Goal: Task Accomplishment & Management: Manage account settings

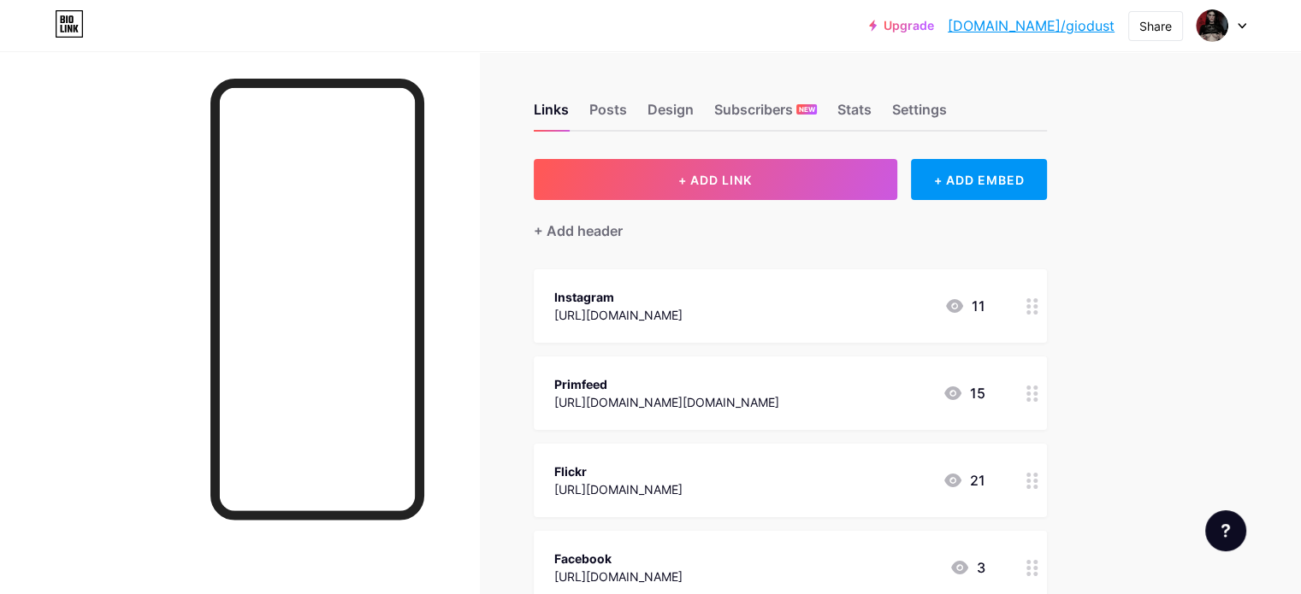
click at [1081, 27] on link "[DOMAIN_NAME]/giodust" at bounding box center [1030, 25] width 167 height 21
click at [1229, 26] on div at bounding box center [1221, 25] width 50 height 31
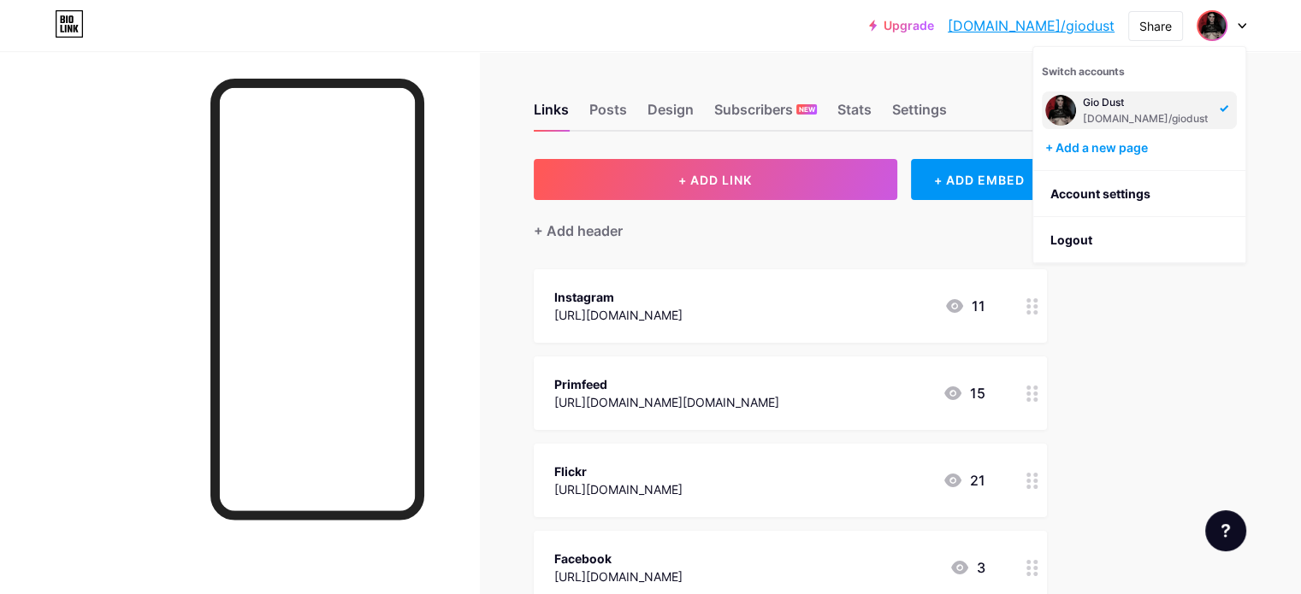
click at [1096, 109] on div "Gio Dust bio.link/giodust" at bounding box center [1145, 110] width 127 height 31
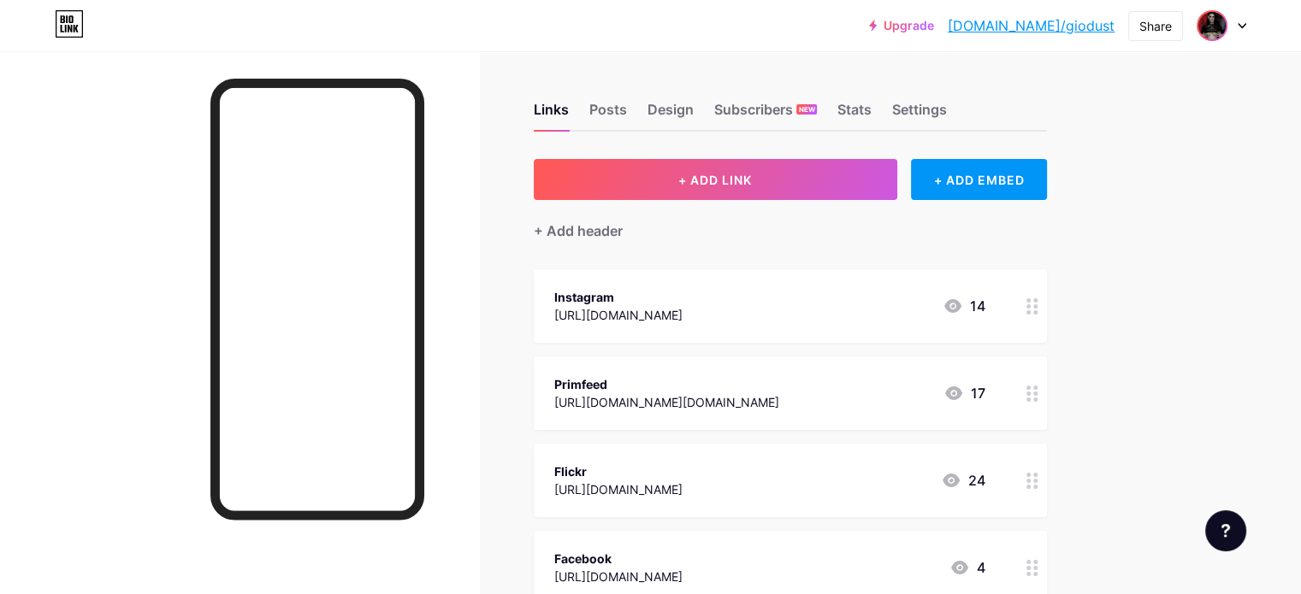
click at [1214, 25] on img at bounding box center [1211, 25] width 27 height 27
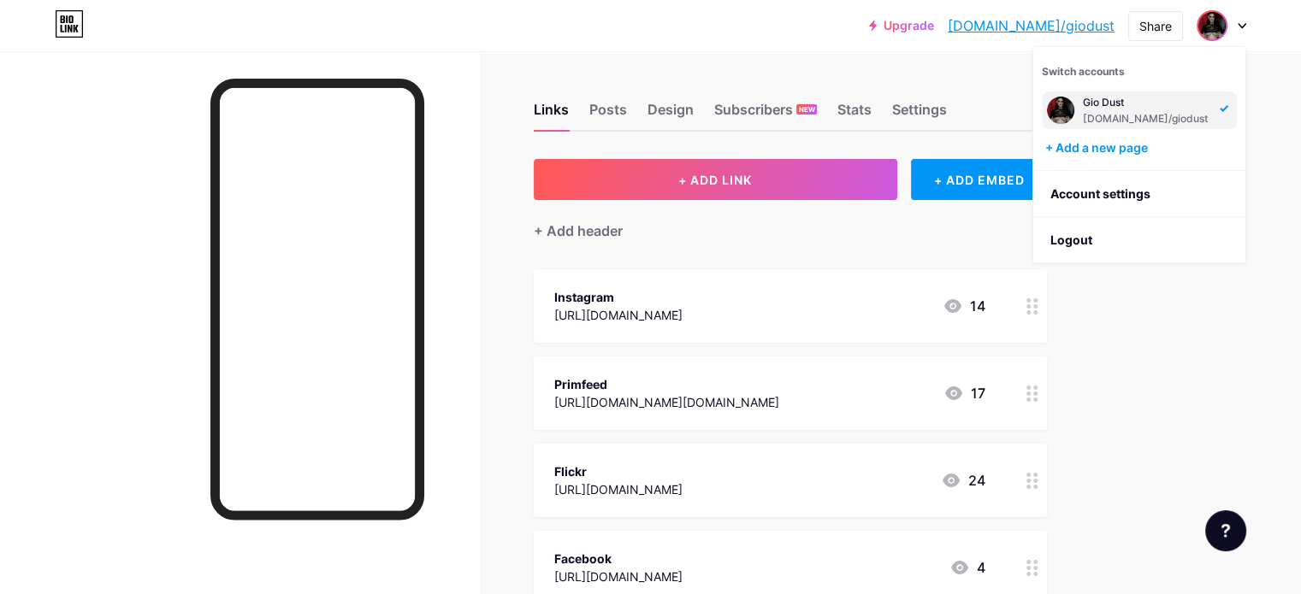
drag, startPoint x: 1064, startPoint y: 107, endPoint x: 1053, endPoint y: 107, distance: 10.3
click at [1053, 107] on img at bounding box center [1060, 110] width 27 height 27
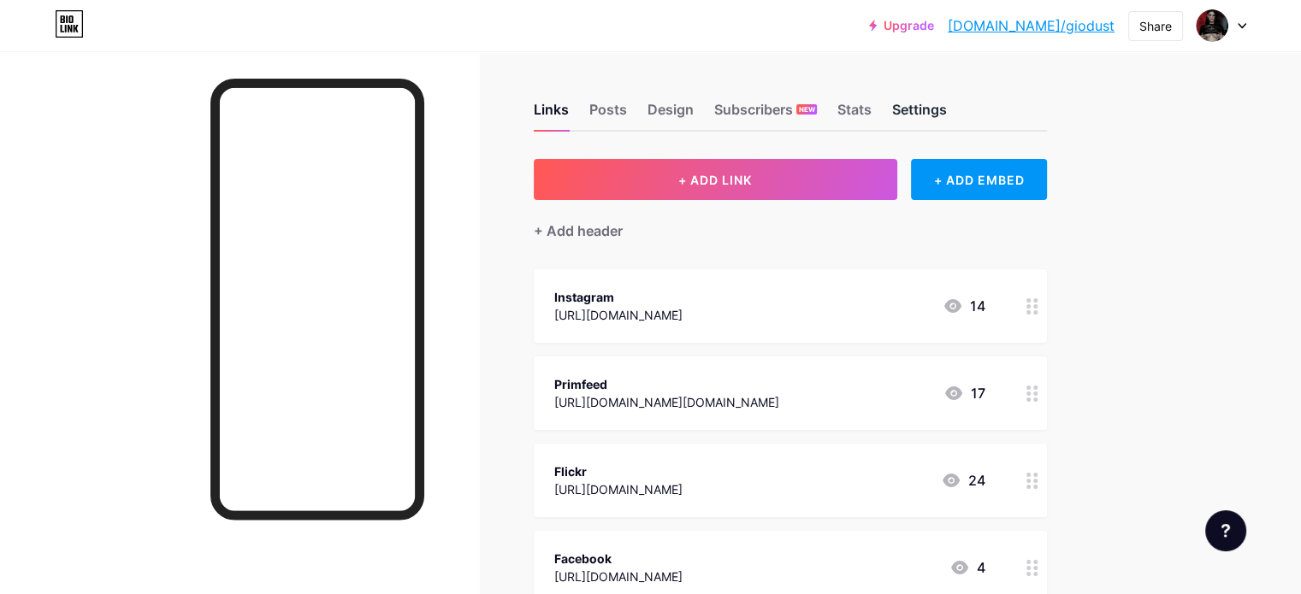
click at [947, 112] on div "Settings" at bounding box center [919, 114] width 55 height 31
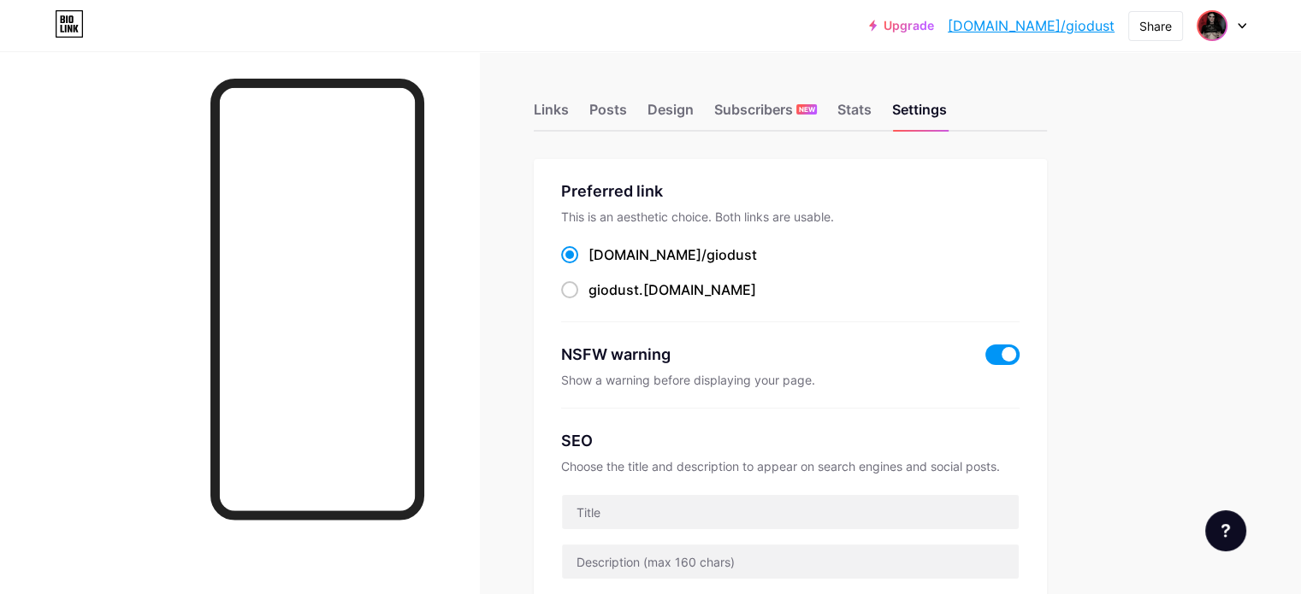
click at [1211, 28] on img at bounding box center [1211, 25] width 27 height 27
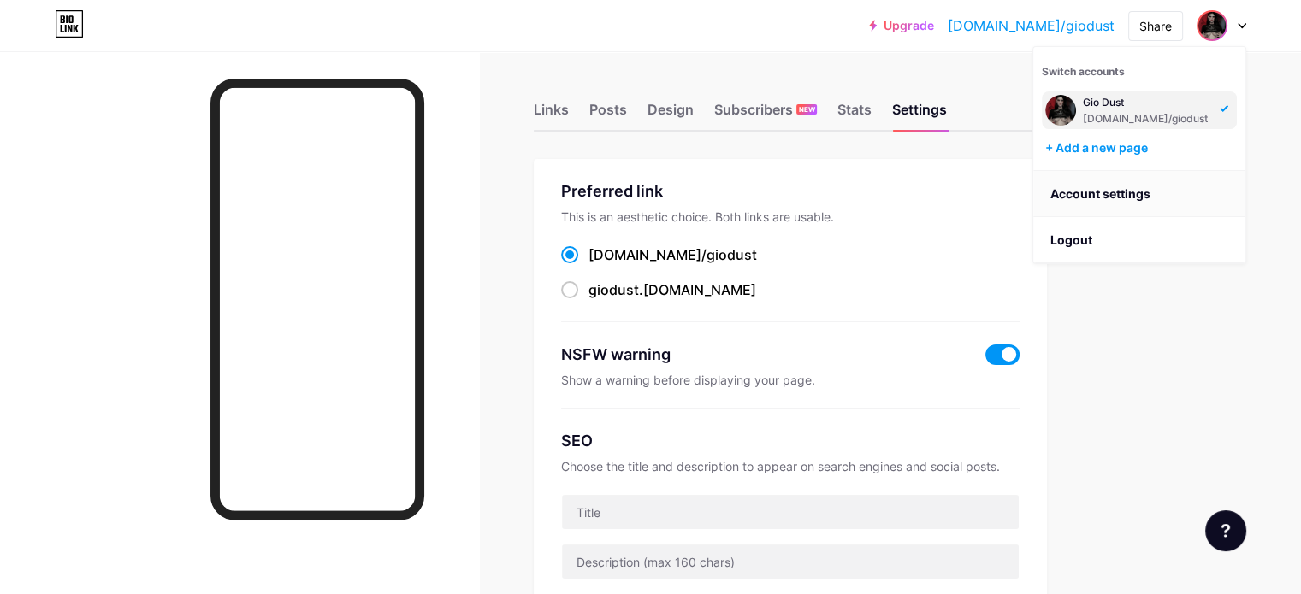
click at [1120, 180] on link "Account settings" at bounding box center [1139, 194] width 212 height 46
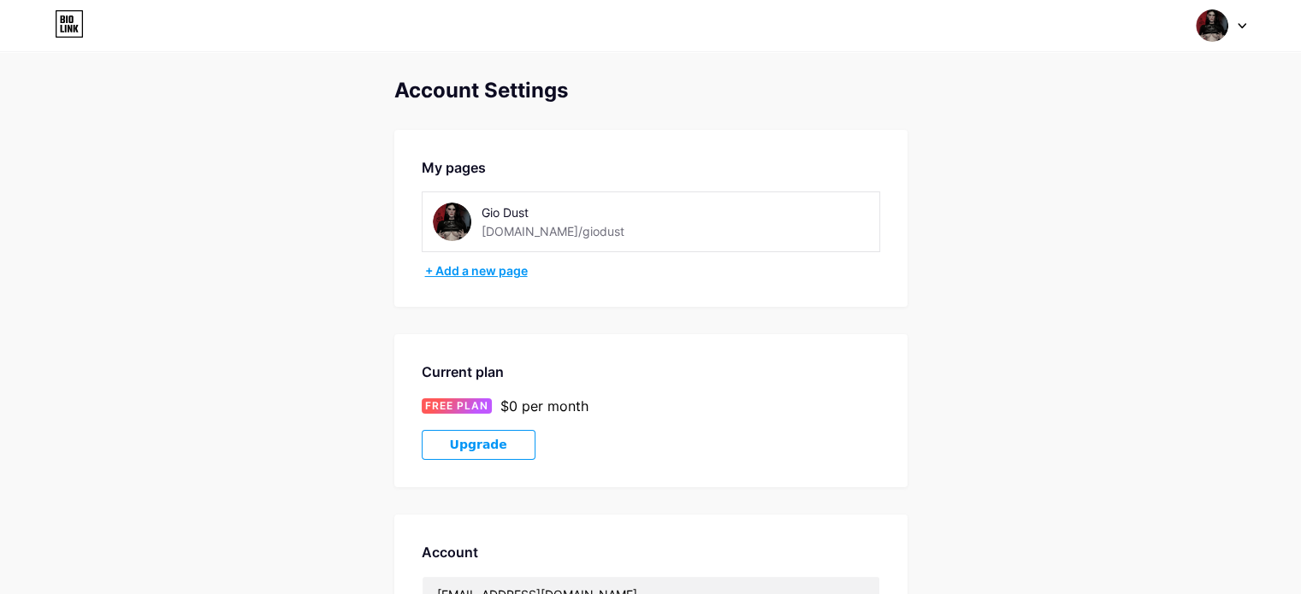
click at [459, 273] on div "+ Add a new page" at bounding box center [652, 270] width 455 height 17
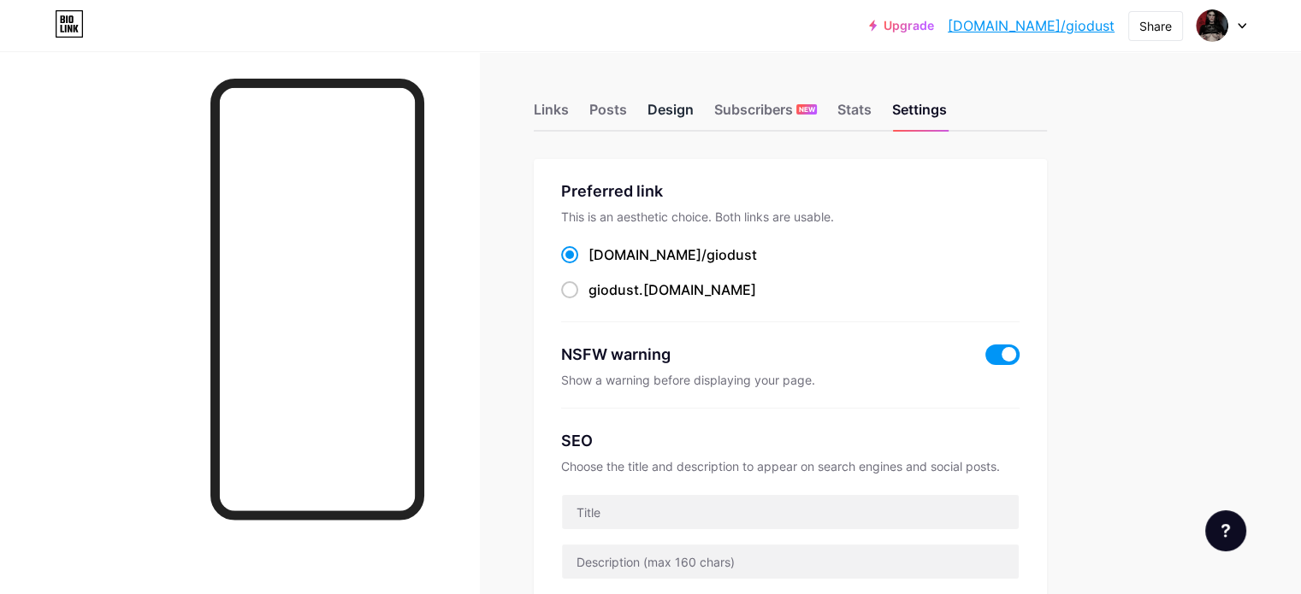
click at [693, 113] on div "Design" at bounding box center [670, 114] width 46 height 31
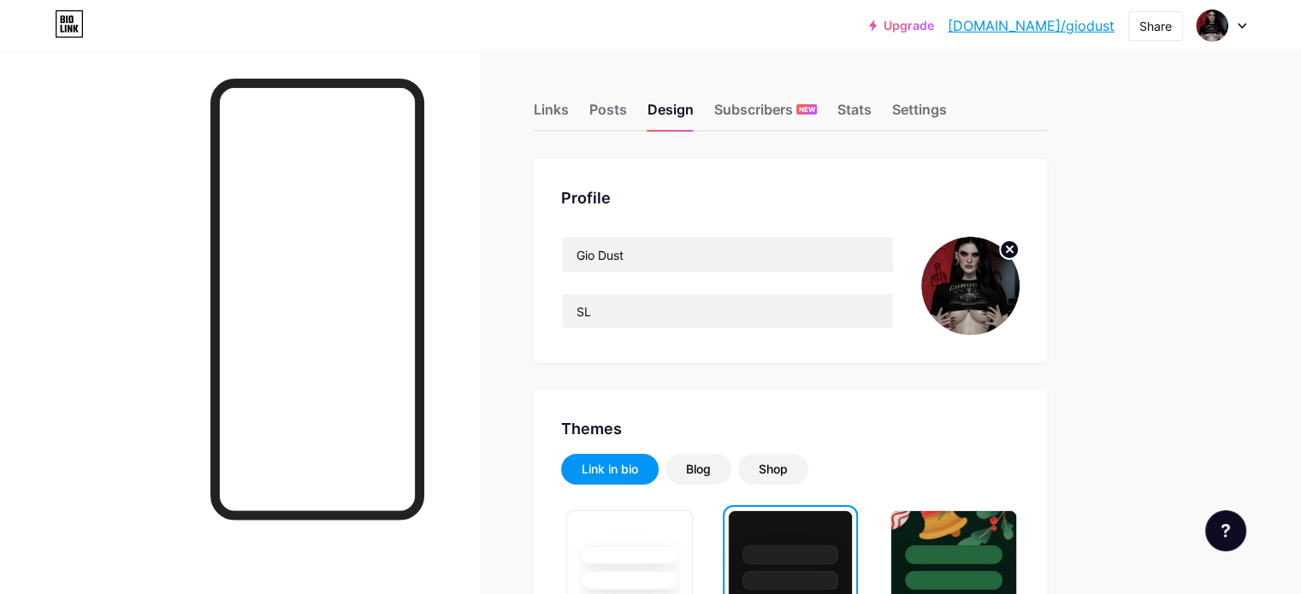
click at [1019, 286] on img at bounding box center [970, 286] width 98 height 98
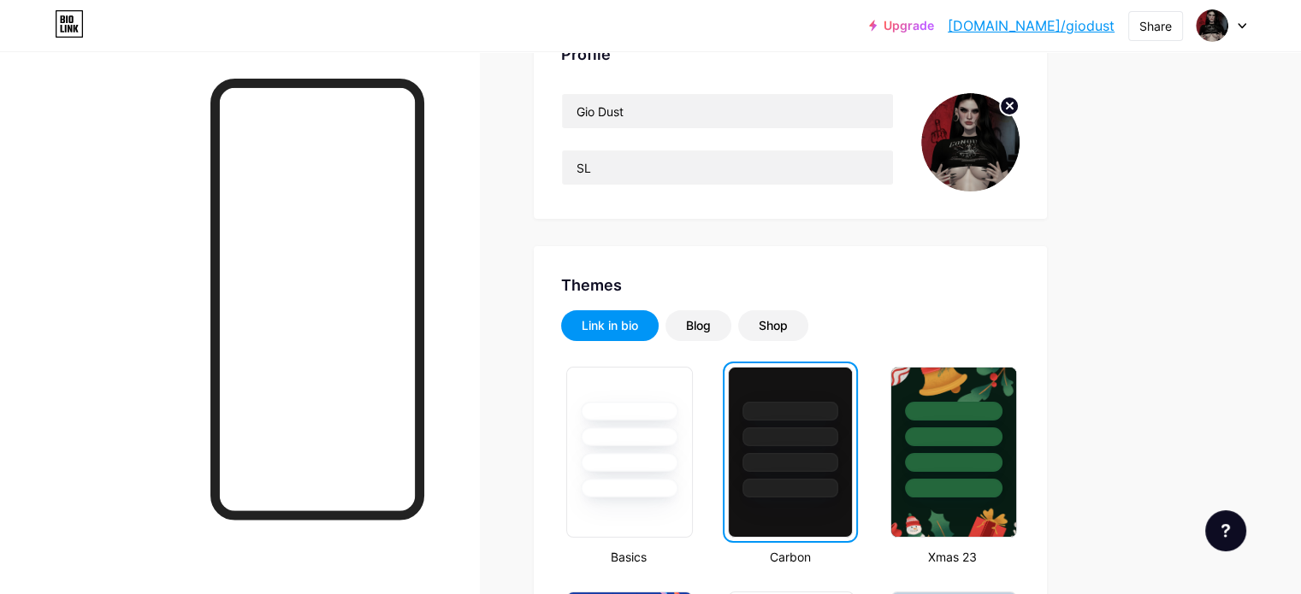
scroll to position [171, 0]
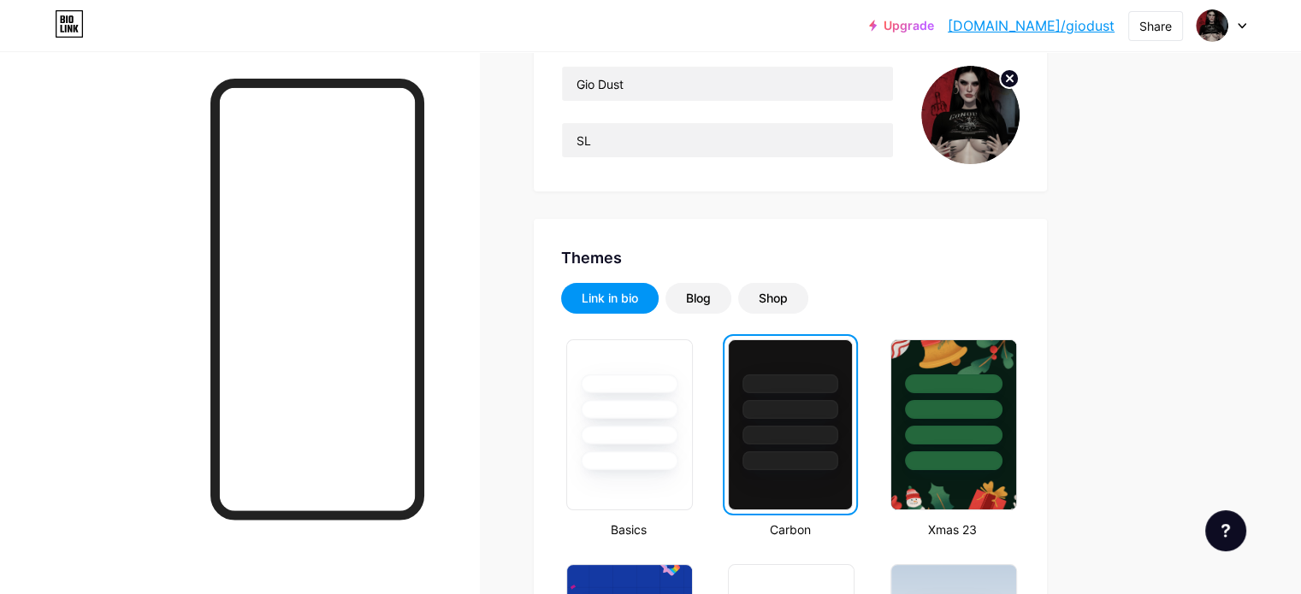
click at [1019, 105] on img at bounding box center [970, 115] width 98 height 98
click at [1012, 78] on icon at bounding box center [1009, 78] width 6 height 6
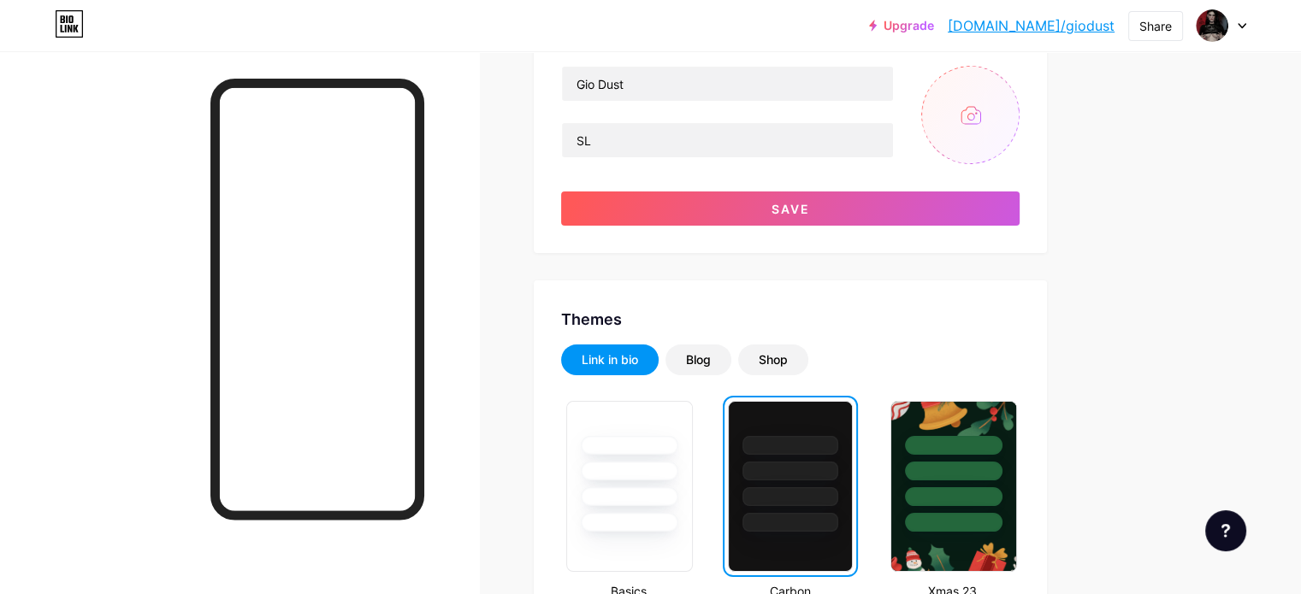
click at [1019, 113] on input "file" at bounding box center [970, 115] width 98 height 98
click at [1019, 115] on input "file" at bounding box center [970, 115] width 98 height 98
type input "C:\fakepath\54717430349_5e202919b4_o.png"
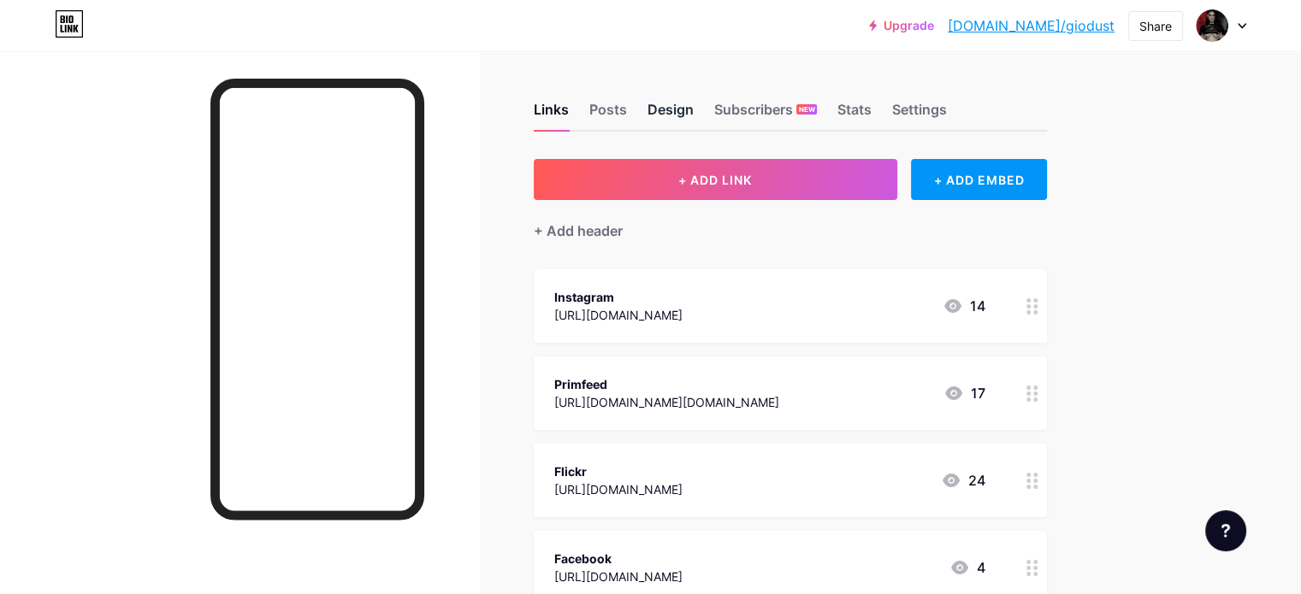
click at [693, 111] on div "Design" at bounding box center [670, 114] width 46 height 31
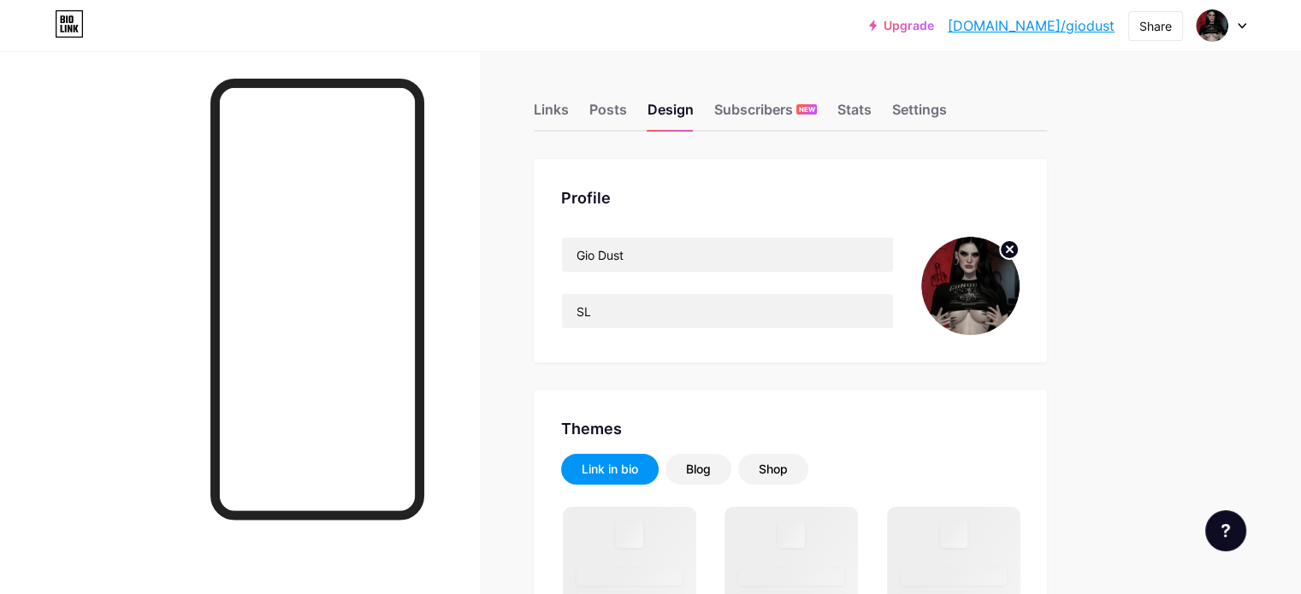
click at [1018, 249] on circle at bounding box center [1009, 249] width 19 height 19
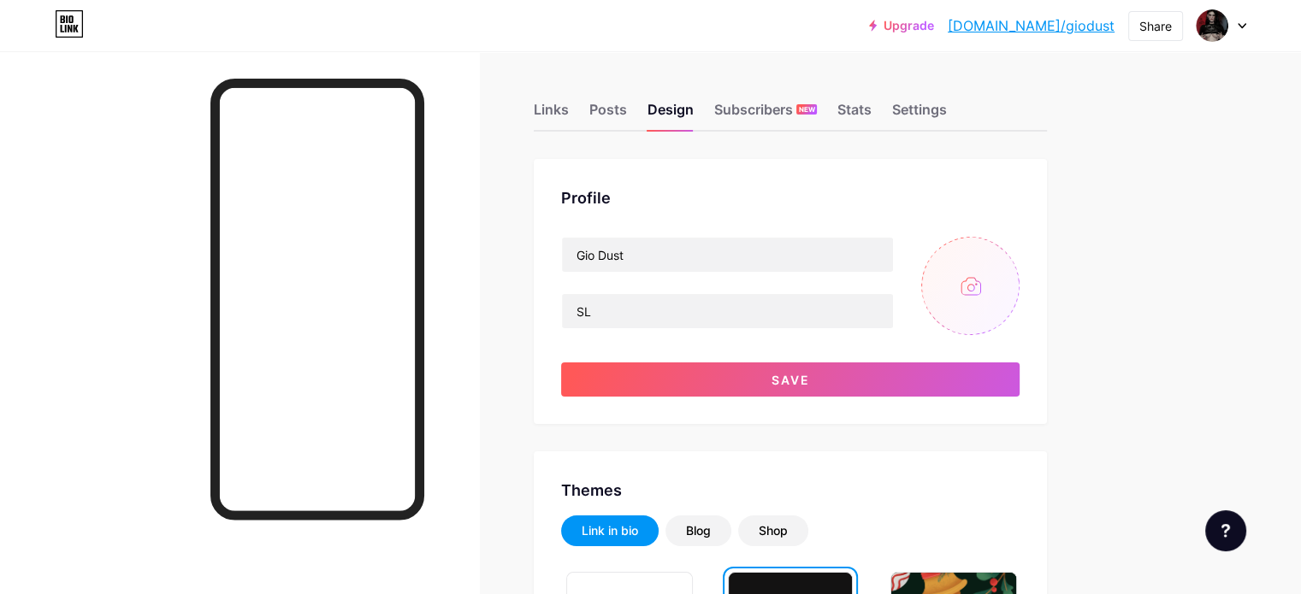
click at [1019, 295] on input "file" at bounding box center [970, 286] width 98 height 98
type input "C:\fakepath\54717430349_5e202919b4_o.png"
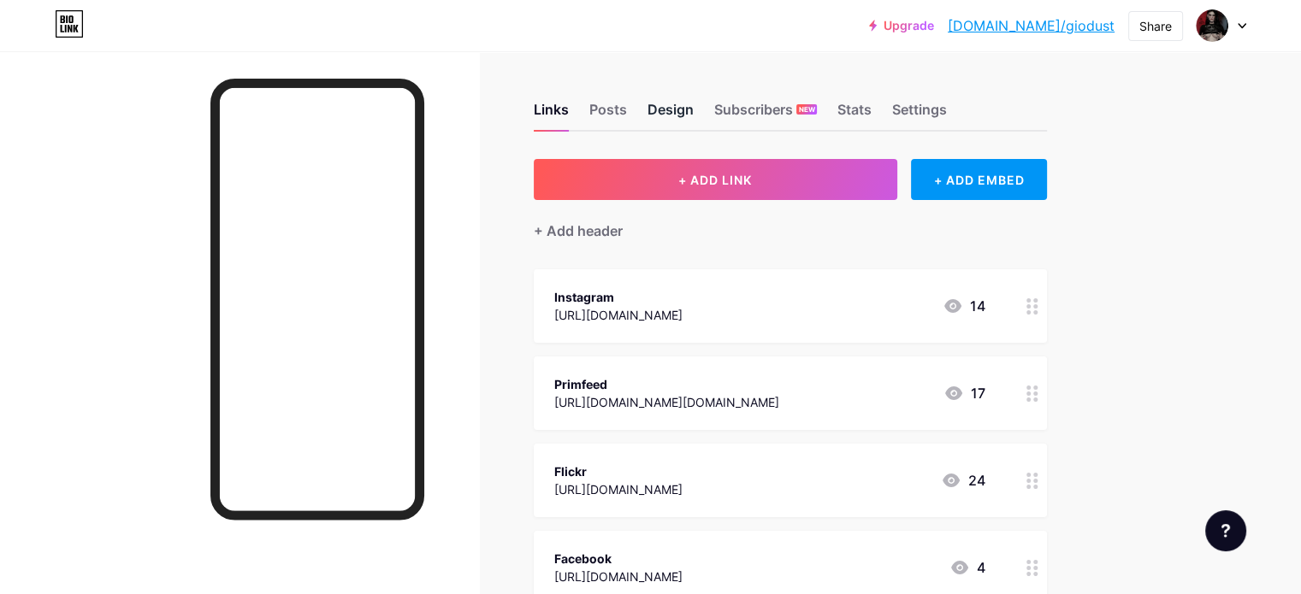
click at [693, 115] on div "Design" at bounding box center [670, 114] width 46 height 31
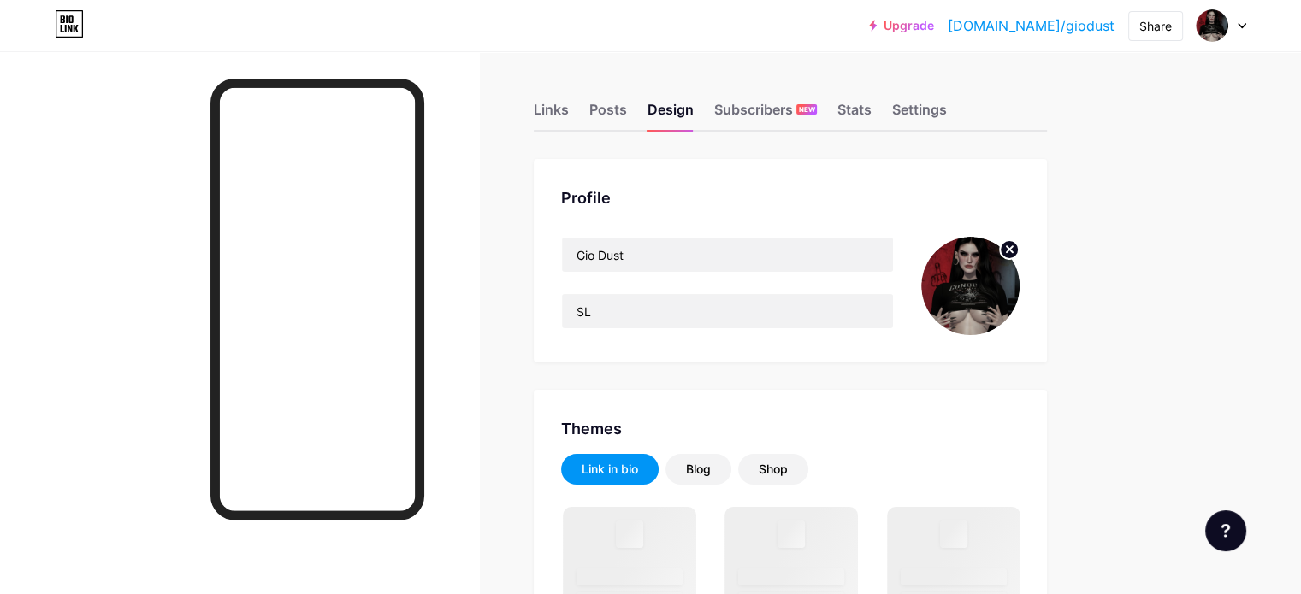
click at [1012, 247] on icon at bounding box center [1009, 249] width 6 height 6
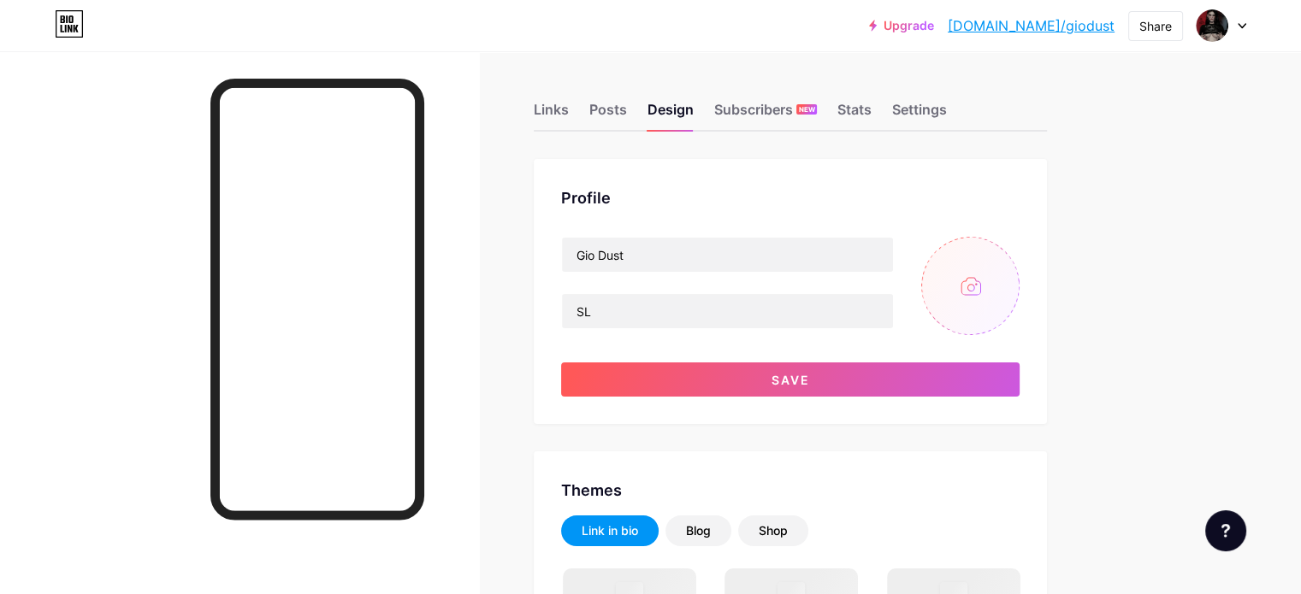
click at [1019, 288] on input "file" at bounding box center [970, 286] width 98 height 98
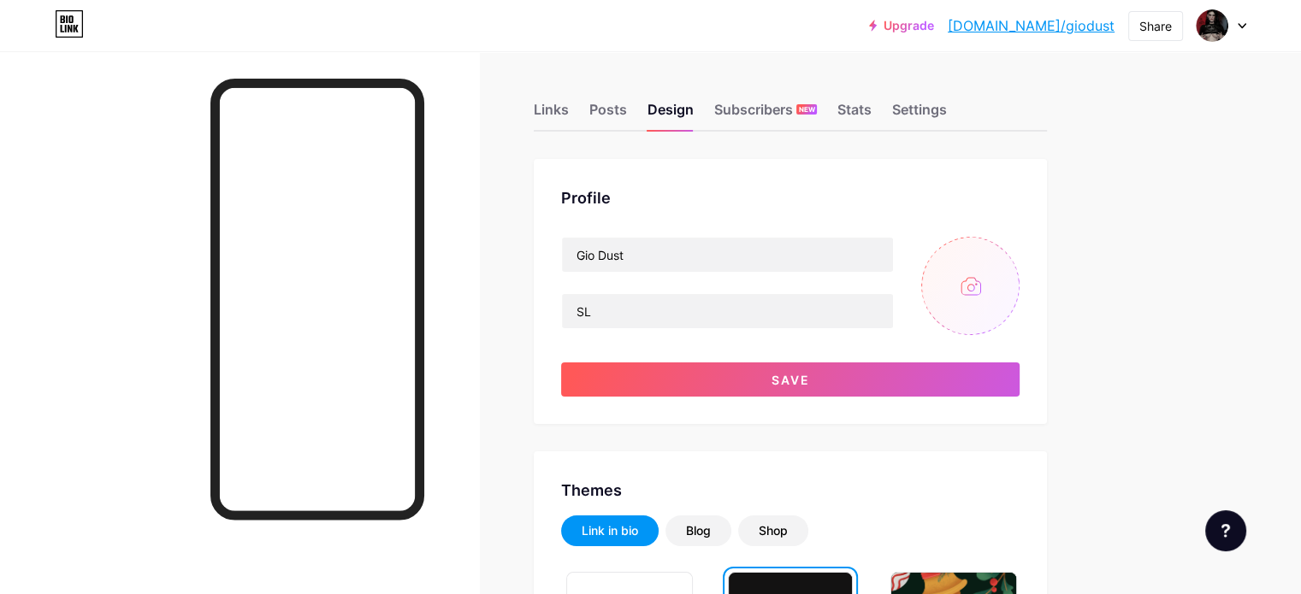
type input "C:\fakepath\54626685833_66cbea1e89_k.jpg"
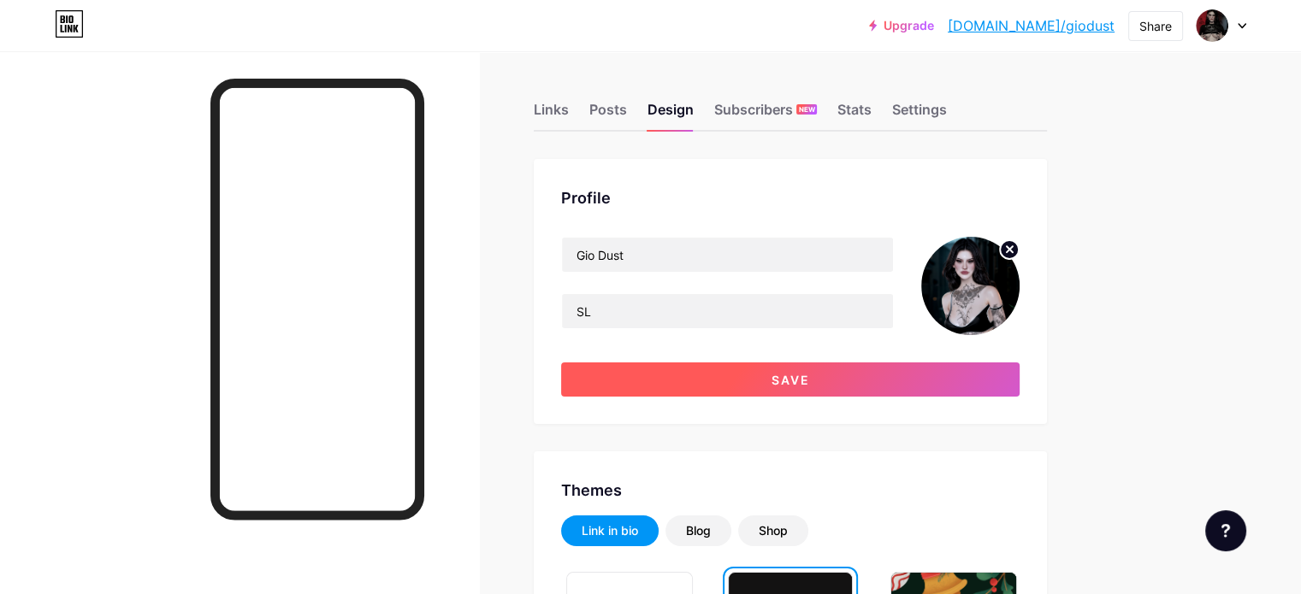
click at [920, 374] on button "Save" at bounding box center [790, 380] width 458 height 34
